Goal: Task Accomplishment & Management: Use online tool/utility

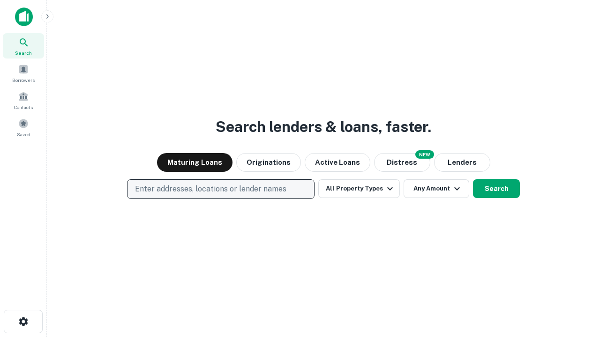
click at [220, 189] on p "Enter addresses, locations or lender names" at bounding box center [210, 189] width 151 height 11
type input "**********"
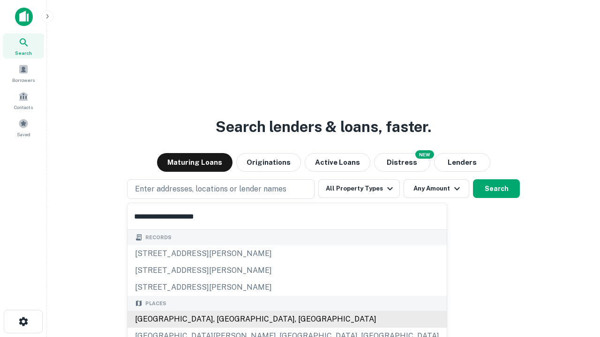
click at [224, 320] on div "[GEOGRAPHIC_DATA], [GEOGRAPHIC_DATA], [GEOGRAPHIC_DATA]" at bounding box center [286, 319] width 319 height 17
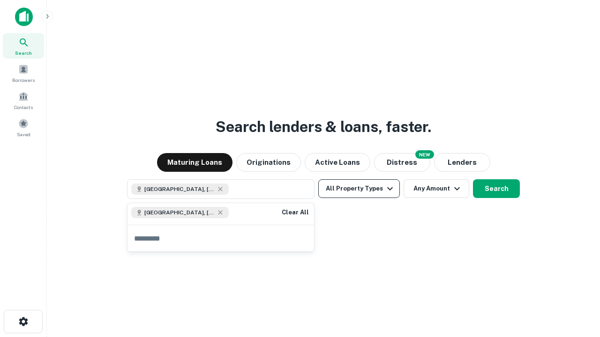
click at [359, 189] on button "All Property Types" at bounding box center [359, 188] width 82 height 19
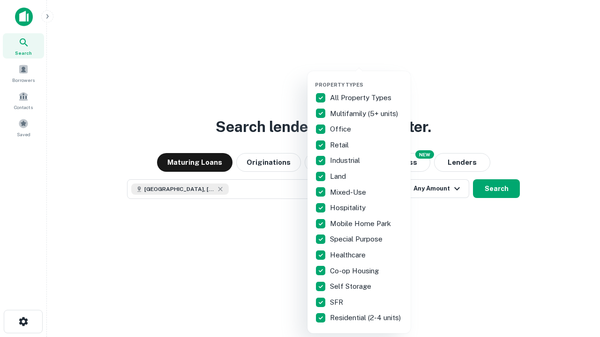
click at [366, 79] on button "button" at bounding box center [366, 79] width 103 height 0
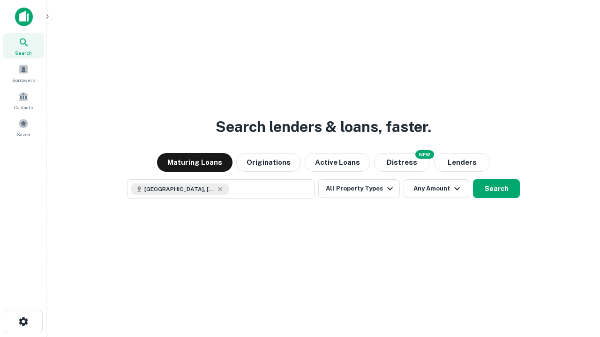
scroll to position [15, 0]
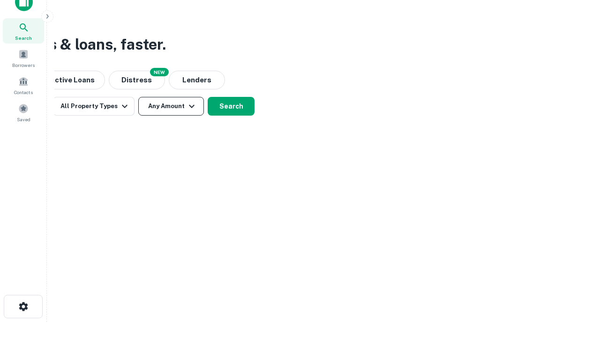
click at [171, 106] on button "Any Amount" at bounding box center [171, 106] width 66 height 19
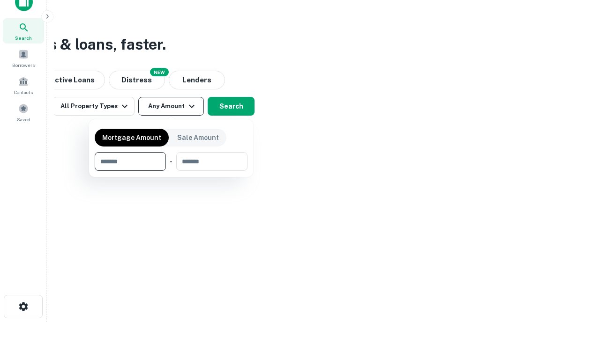
type input "*******"
click at [171, 171] on button "button" at bounding box center [171, 171] width 153 height 0
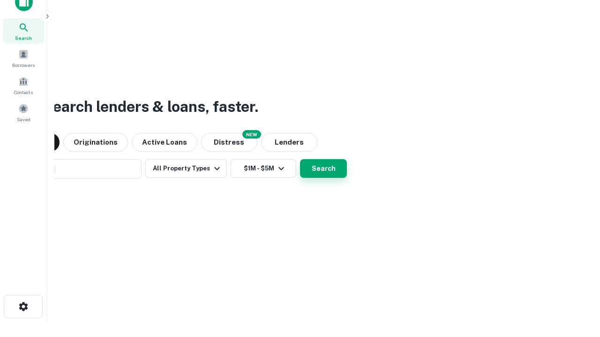
click at [300, 159] on button "Search" at bounding box center [323, 168] width 47 height 19
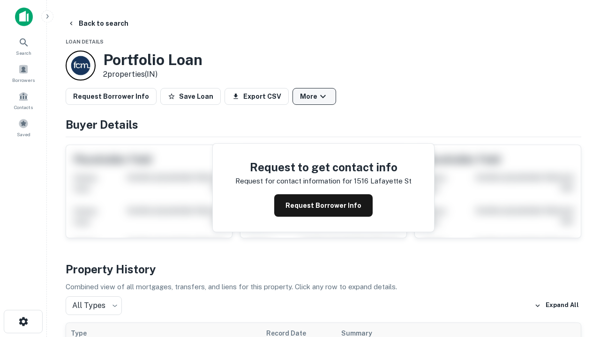
click at [314, 97] on button "More" at bounding box center [314, 96] width 44 height 17
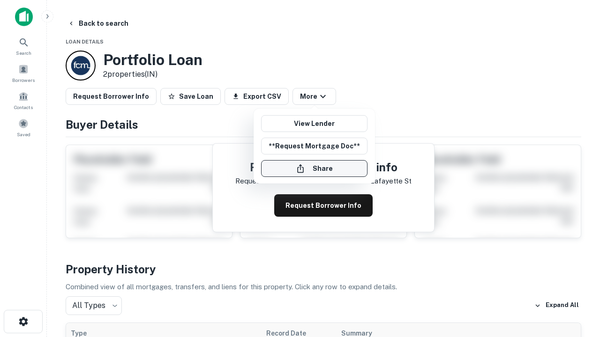
click at [314, 169] on button "Share" at bounding box center [314, 168] width 106 height 17
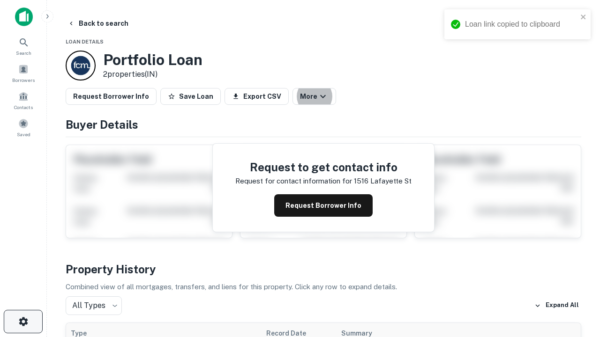
click at [23, 322] on icon "button" at bounding box center [23, 321] width 11 height 11
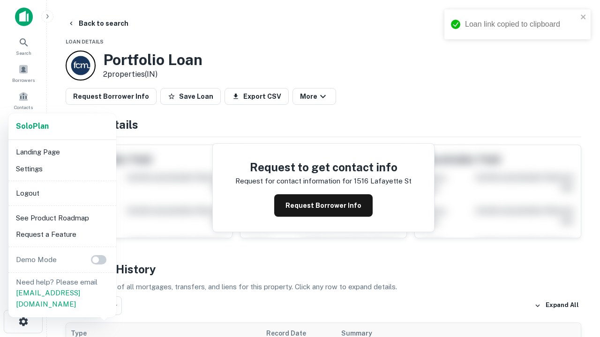
click at [62, 193] on li "Logout" at bounding box center [62, 193] width 100 height 17
